Goal: Task Accomplishment & Management: Manage account settings

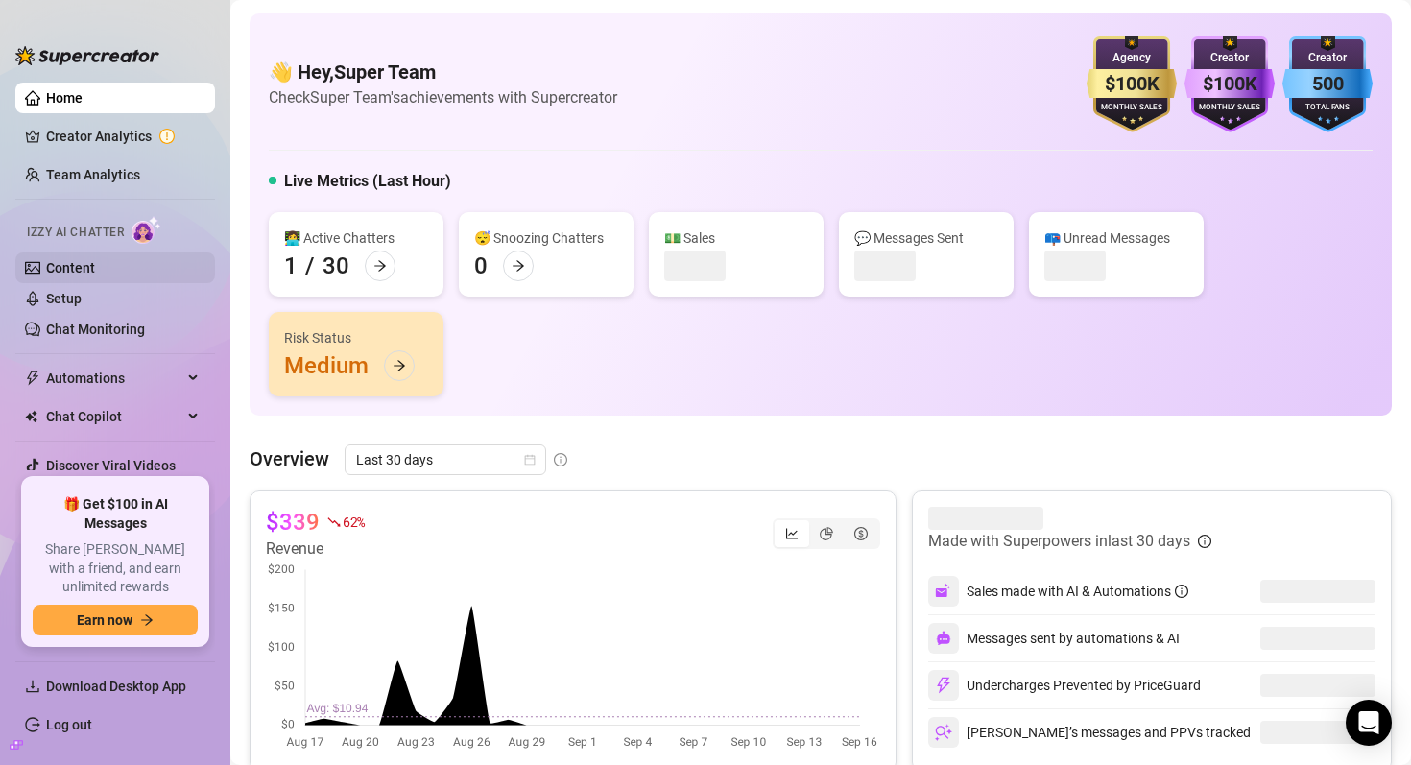
click at [95, 270] on link "Content" at bounding box center [70, 267] width 49 height 15
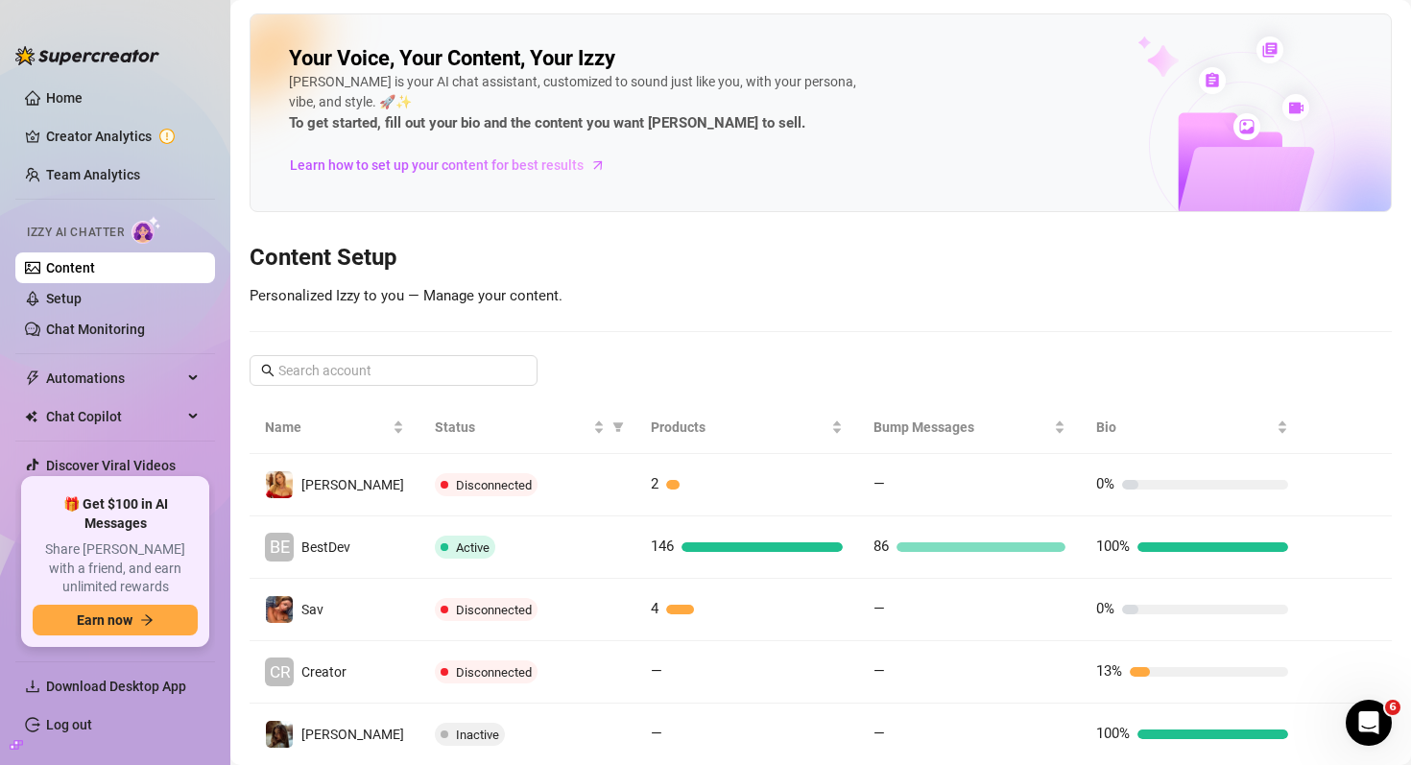
scroll to position [38, 0]
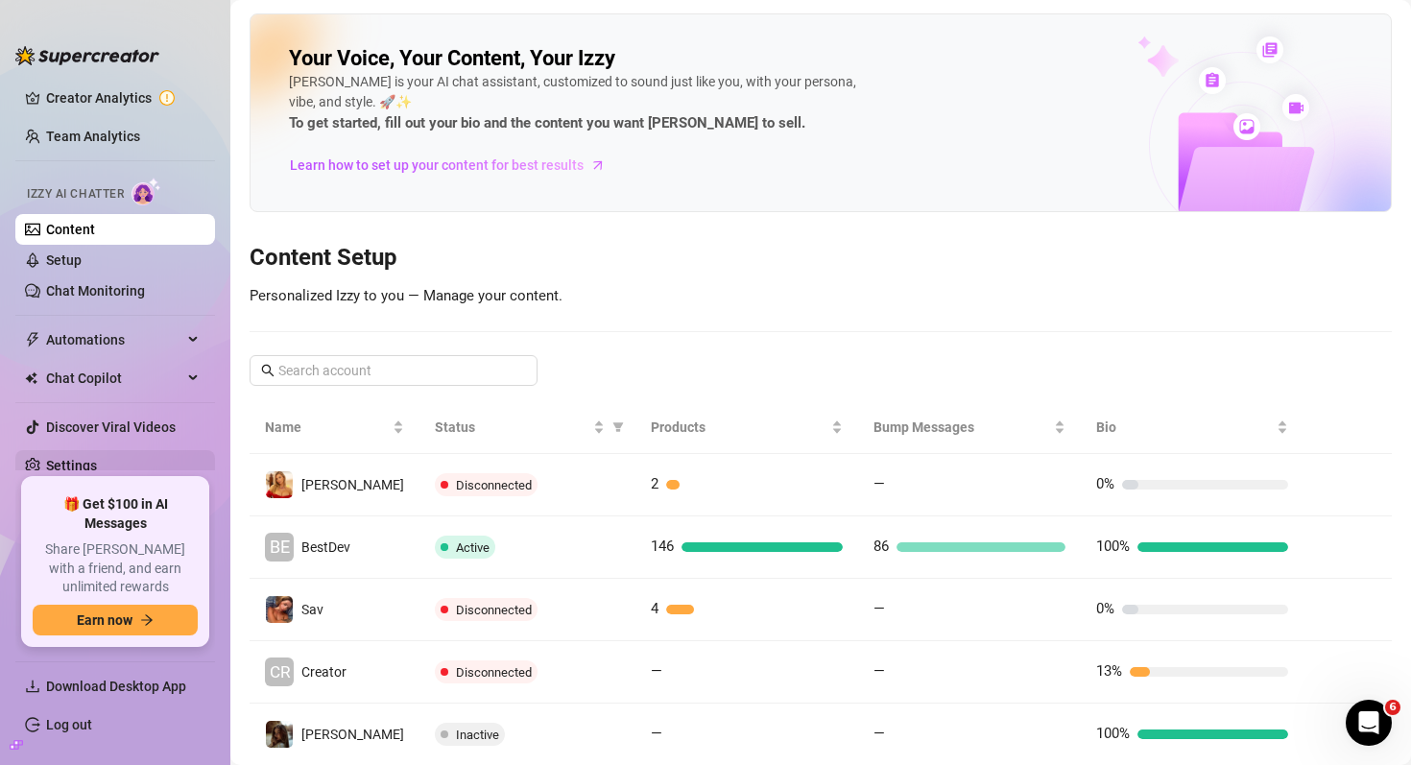
click at [80, 462] on link "Settings" at bounding box center [71, 465] width 51 height 15
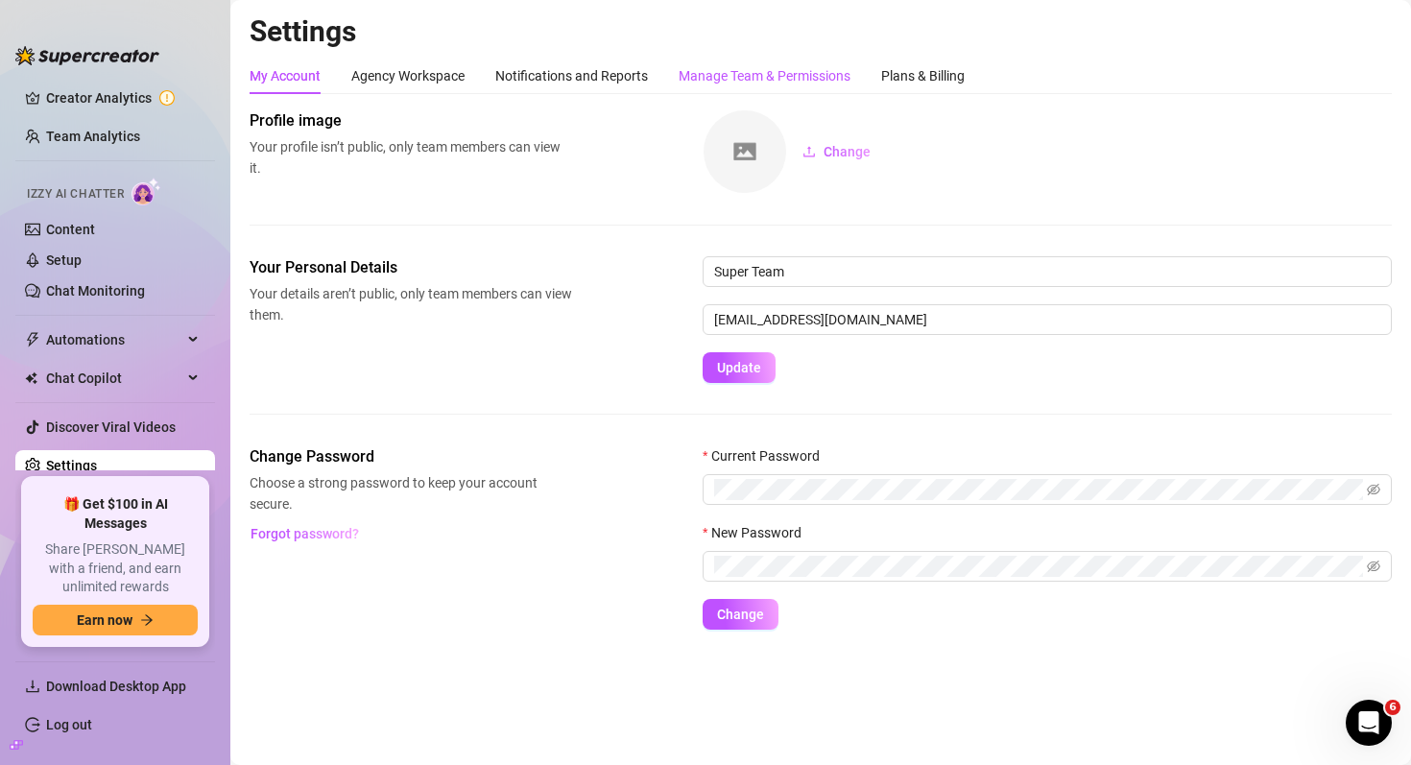
click at [756, 72] on div "Manage Team & Permissions" at bounding box center [765, 75] width 172 height 21
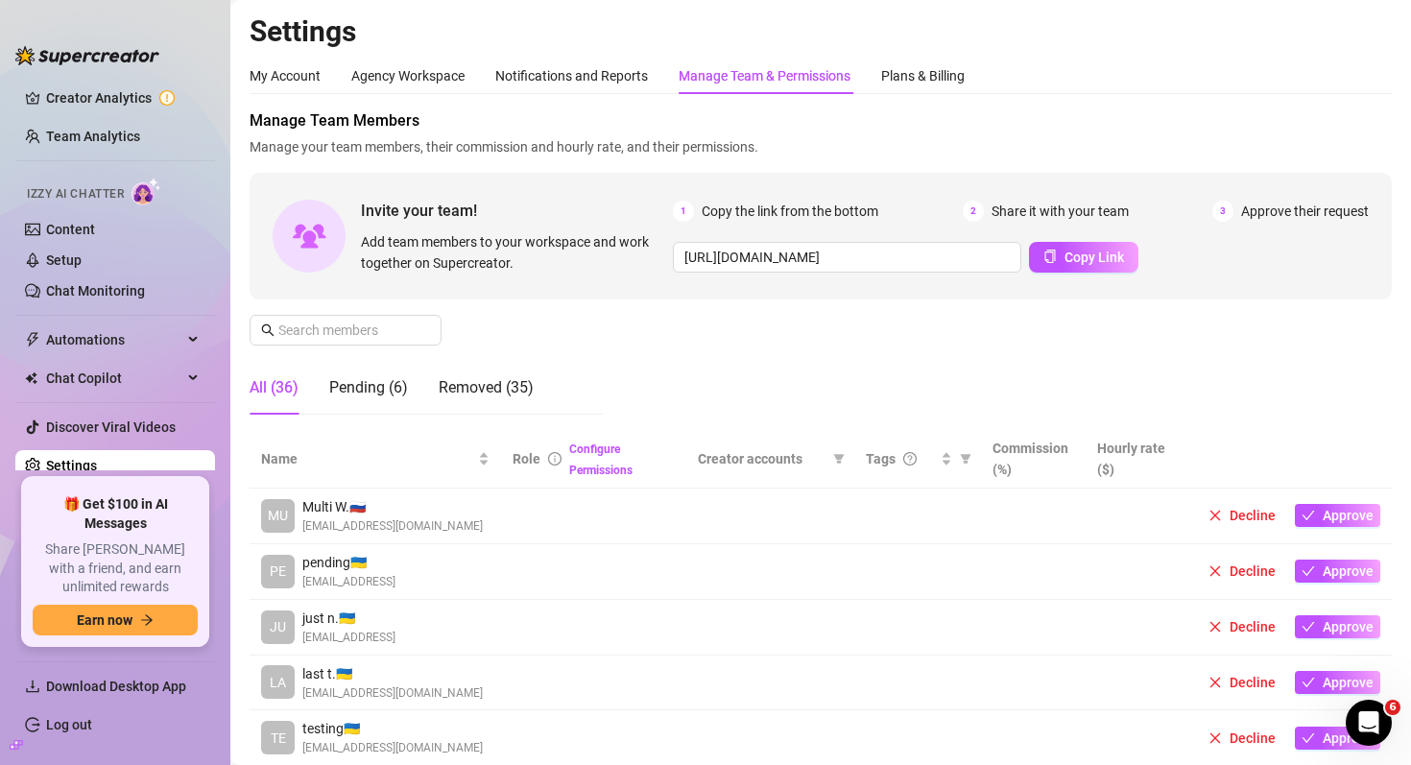
scroll to position [877, 0]
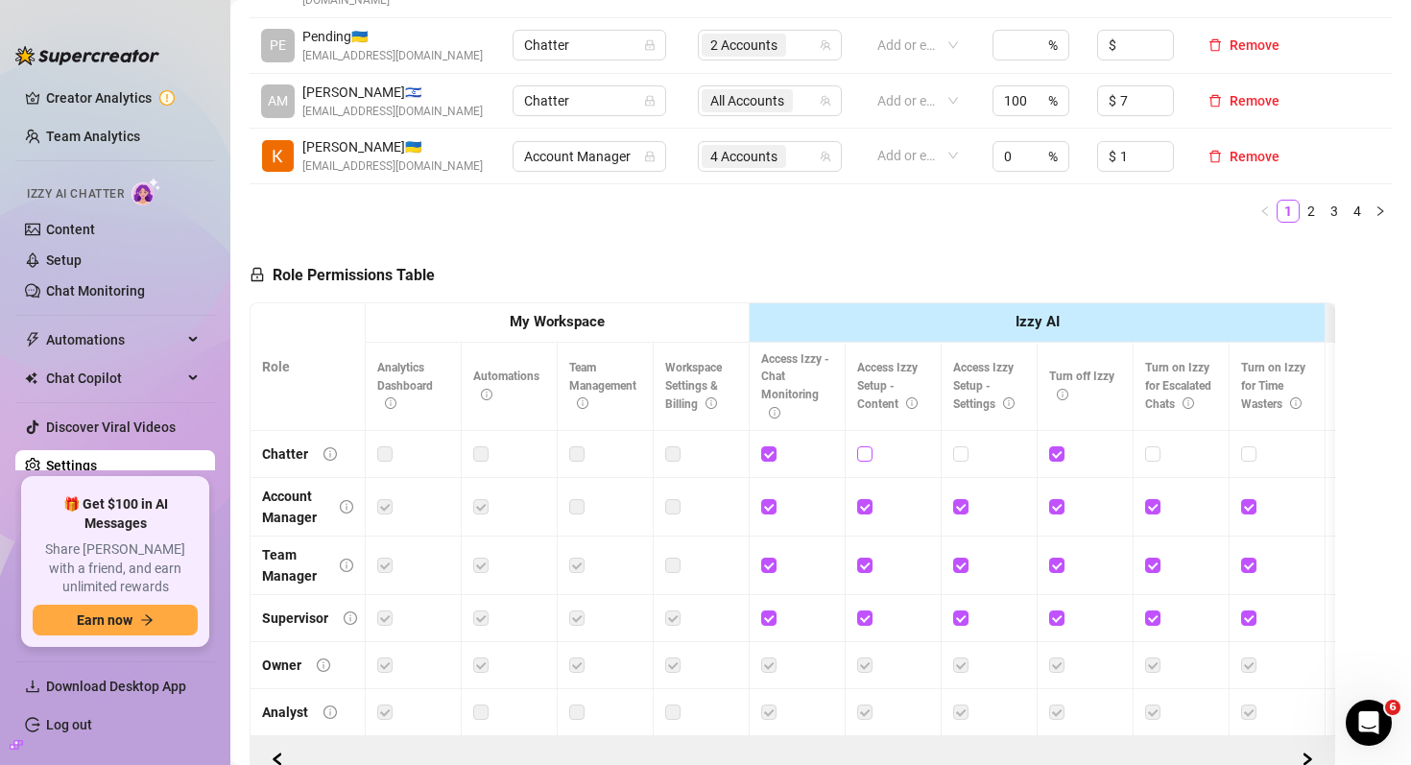
click at [866, 449] on input "checkbox" at bounding box center [863, 452] width 13 height 13
checkbox input "true"
click at [561, 283] on span "Save Permissions" at bounding box center [534, 275] width 108 height 15
click at [70, 729] on link "Log out" at bounding box center [69, 724] width 46 height 15
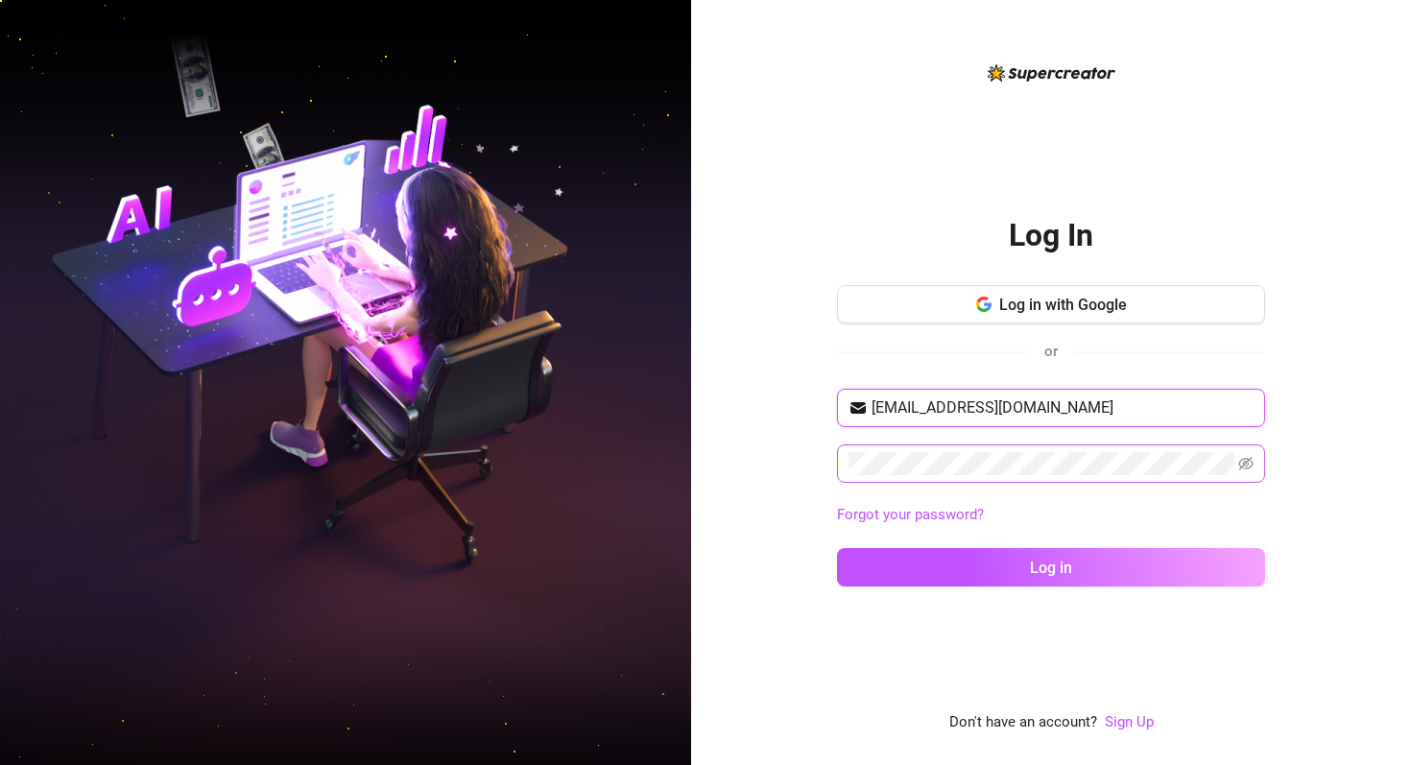
type input "[PERSON_NAME][EMAIL_ADDRESS][DOMAIN_NAME]"
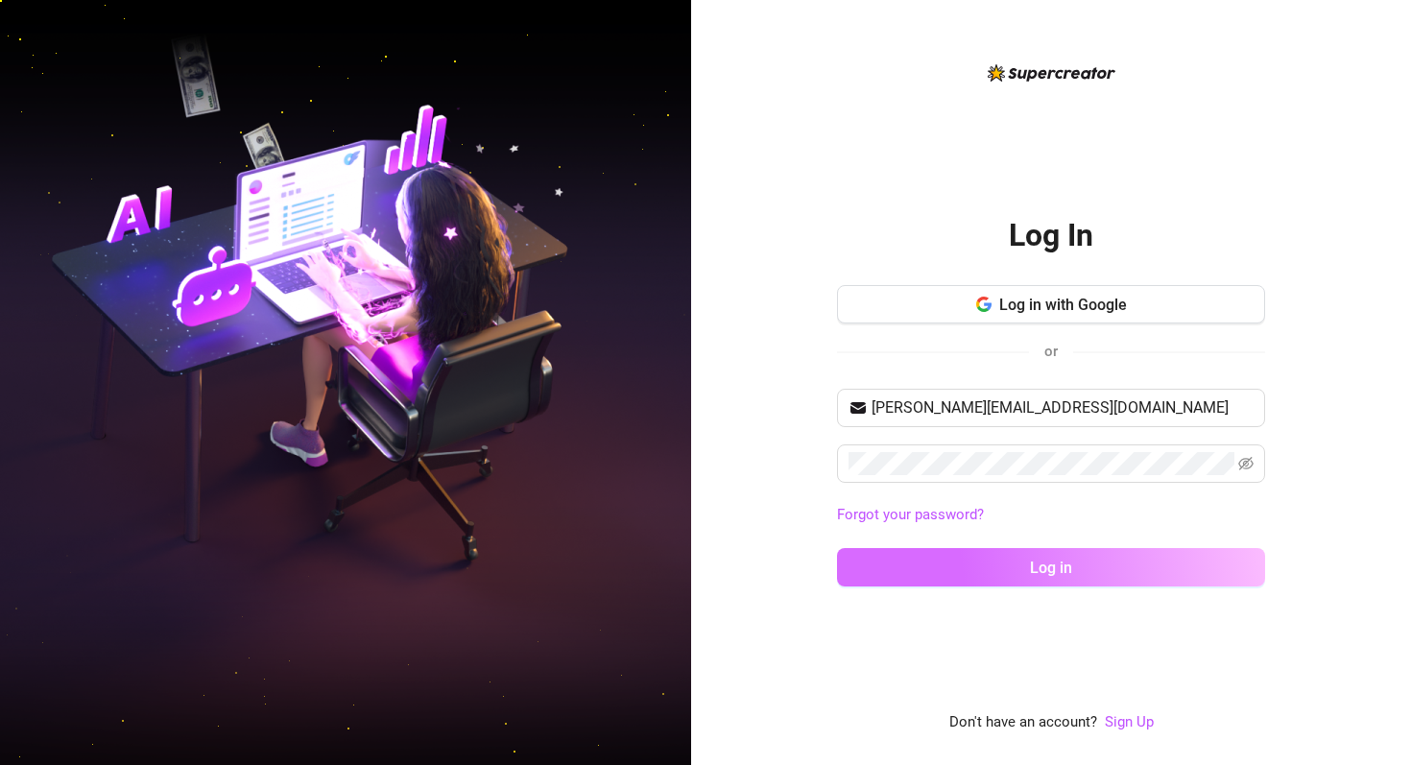
click at [1027, 573] on button "Log in" at bounding box center [1051, 567] width 428 height 38
